Goal: Communication & Community: Connect with others

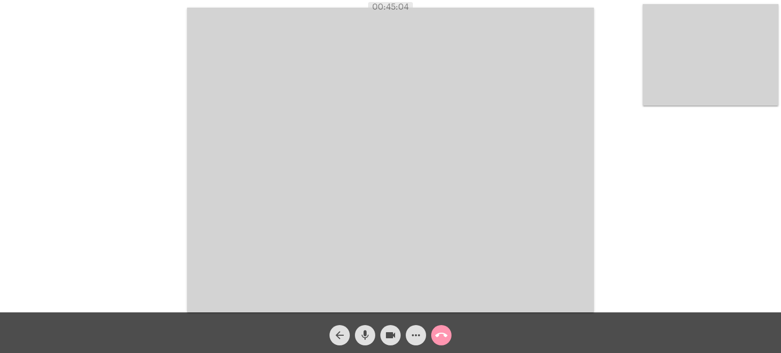
click at [82, 89] on div "Acessando Câmera e Microfone..." at bounding box center [390, 159] width 779 height 313
click at [134, 114] on div "Acessando Câmera e Microfone..." at bounding box center [390, 159] width 779 height 313
click at [117, 152] on div "Acessando Câmera e Microfone..." at bounding box center [390, 159] width 779 height 313
click at [541, 54] on video at bounding box center [390, 160] width 407 height 305
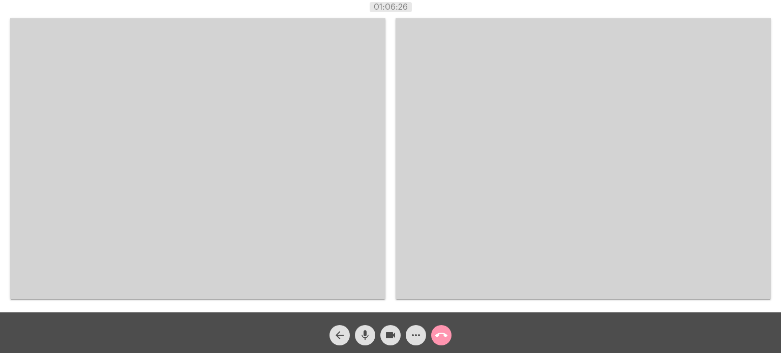
click at [374, 56] on video at bounding box center [197, 158] width 375 height 281
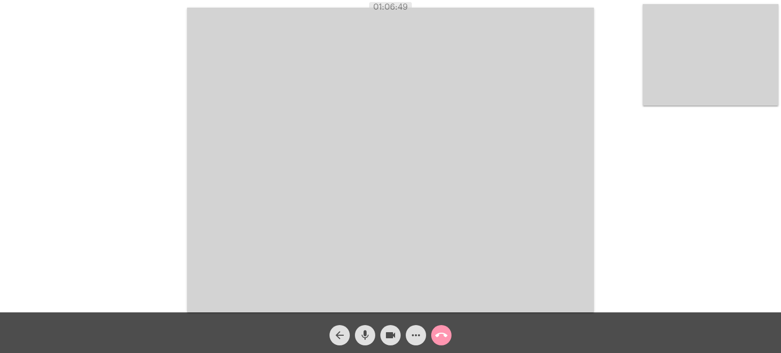
click at [439, 333] on mat-icon "call_end" at bounding box center [441, 335] width 12 height 12
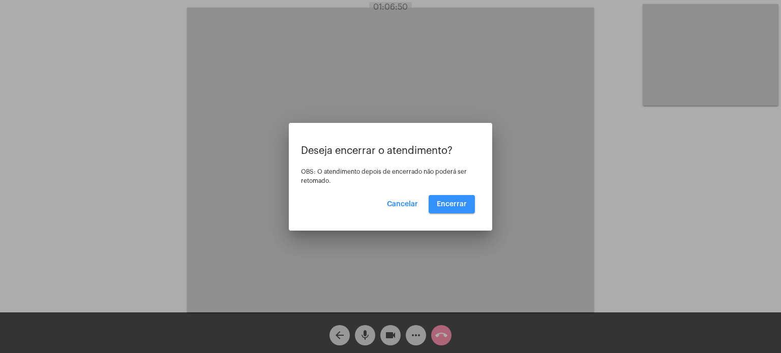
click at [471, 195] on button "Encerrar" at bounding box center [451, 204] width 46 height 18
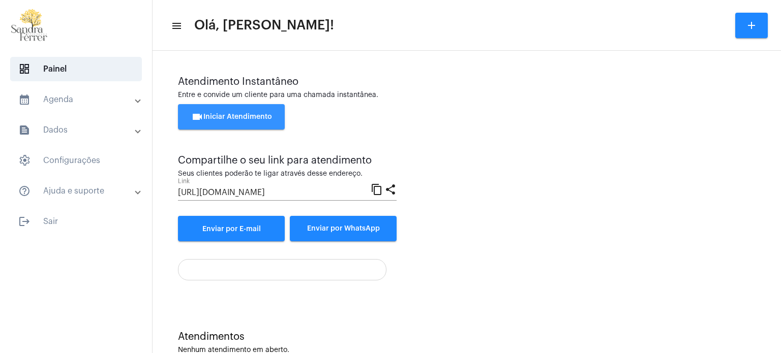
click at [260, 107] on button "videocam Iniciar Atendimento" at bounding box center [231, 116] width 107 height 25
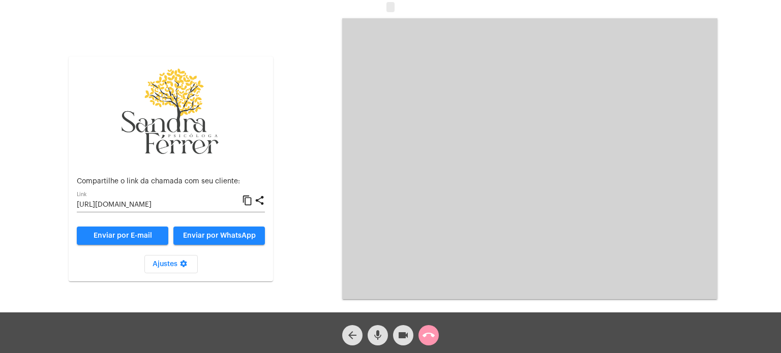
click at [244, 200] on mat-icon "content_copy" at bounding box center [247, 201] width 11 height 12
click at [429, 333] on mat-icon "call_end" at bounding box center [428, 335] width 12 height 12
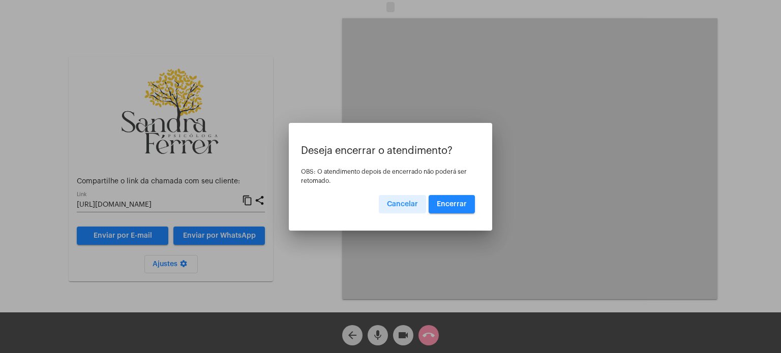
click at [460, 205] on span "Encerrar" at bounding box center [452, 204] width 30 height 7
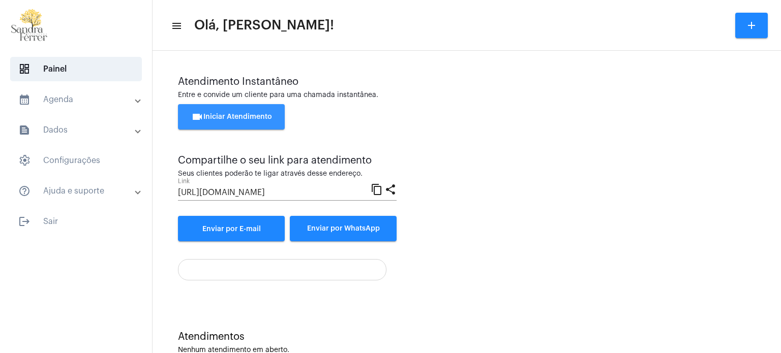
click at [261, 121] on button "videocam Iniciar Atendimento" at bounding box center [231, 116] width 107 height 25
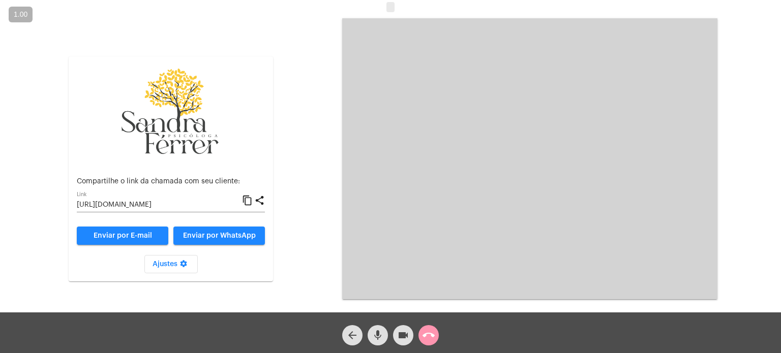
click at [247, 200] on mat-icon "content_copy" at bounding box center [247, 201] width 11 height 12
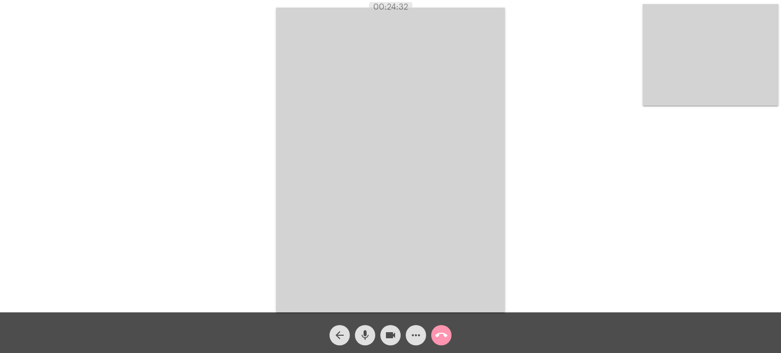
click at [363, 333] on mat-icon "mic" at bounding box center [365, 335] width 12 height 12
click at [371, 337] on button "mic_off" at bounding box center [365, 335] width 20 height 20
click at [536, 30] on div "Acessando Câmera e Microfone..." at bounding box center [390, 159] width 779 height 313
